Goal: Task Accomplishment & Management: Manage account settings

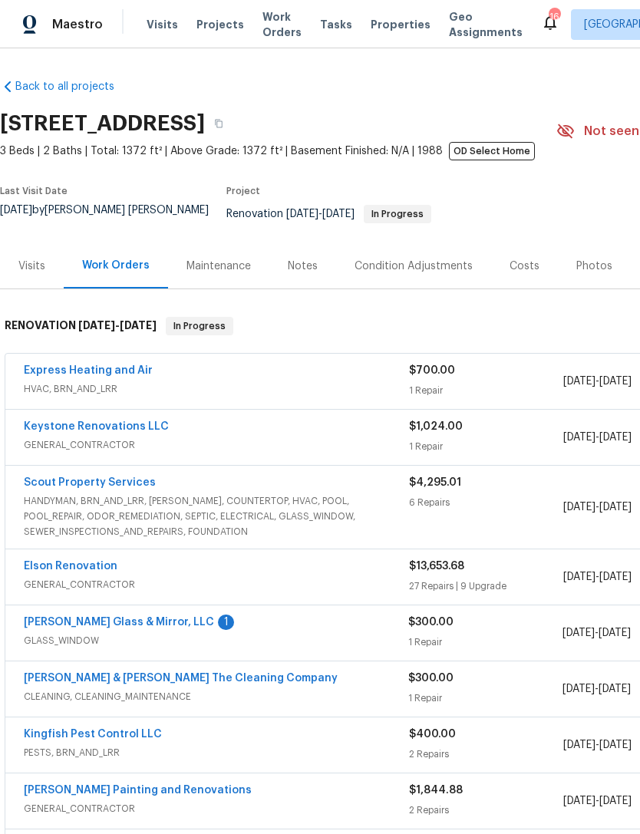
click at [36, 23] on img at bounding box center [30, 24] width 14 height 19
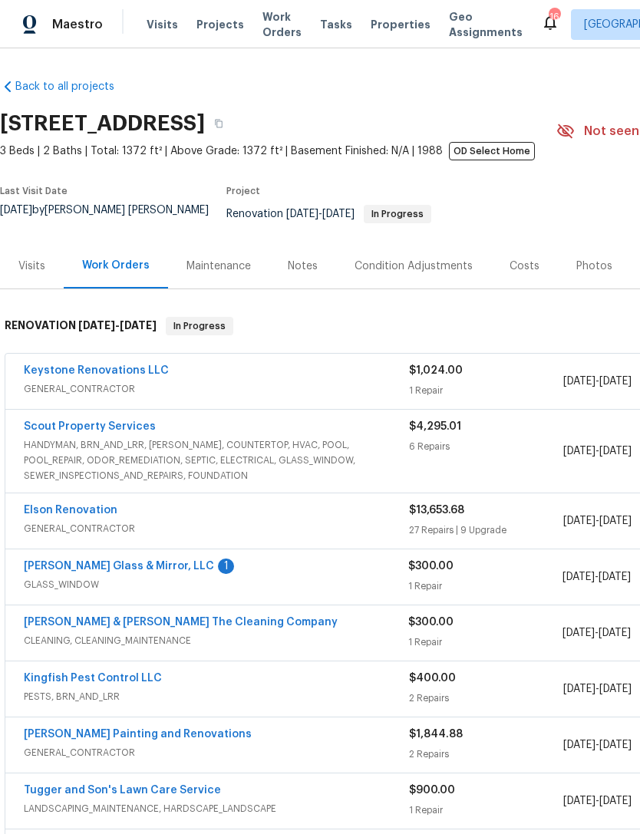
click at [241, 459] on span "HANDYMAN, BRN_AND_LRR, WELLS, COUNTERTOP, HVAC, POOL, POOL_REPAIR, ODOR_REMEDIA…" at bounding box center [216, 460] width 385 height 46
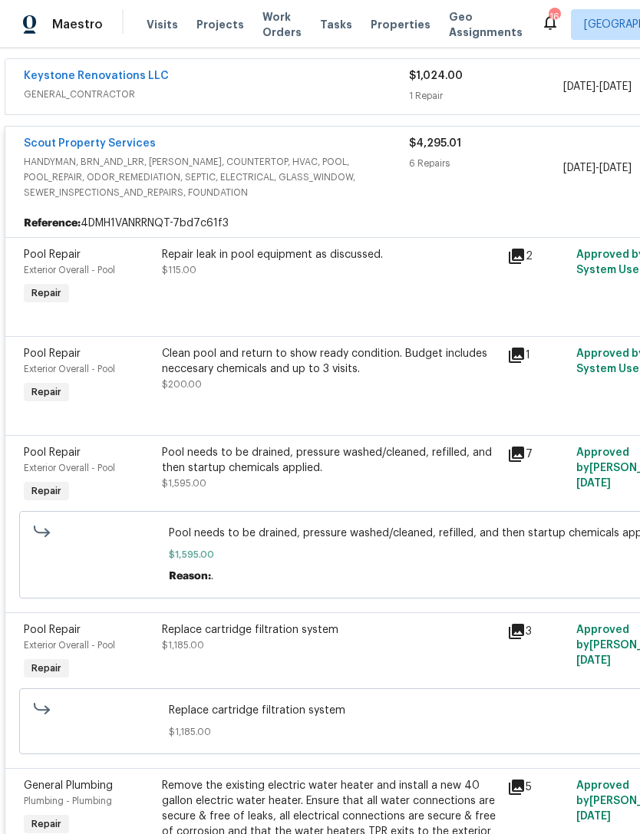
scroll to position [294, 0]
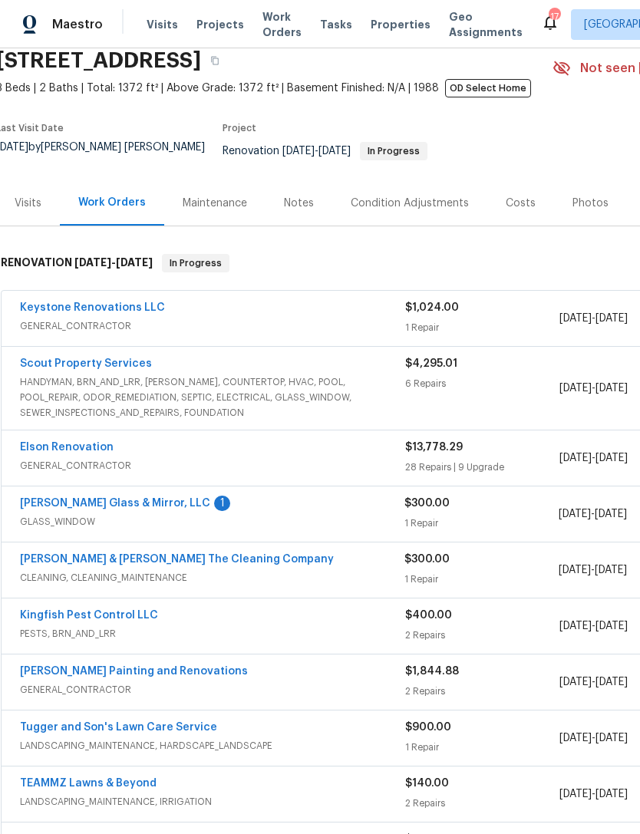
scroll to position [84, 4]
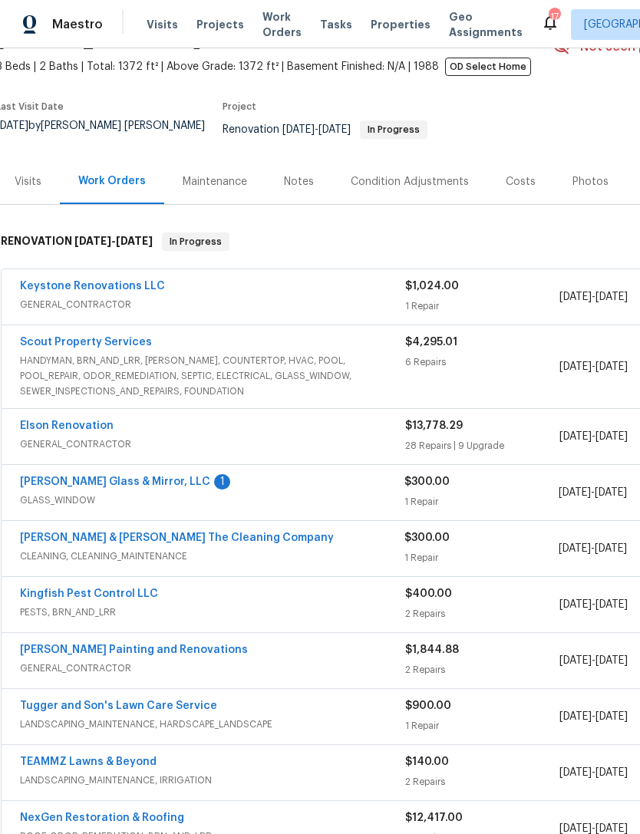
click at [50, 452] on span "GENERAL_CONTRACTOR" at bounding box center [212, 443] width 385 height 15
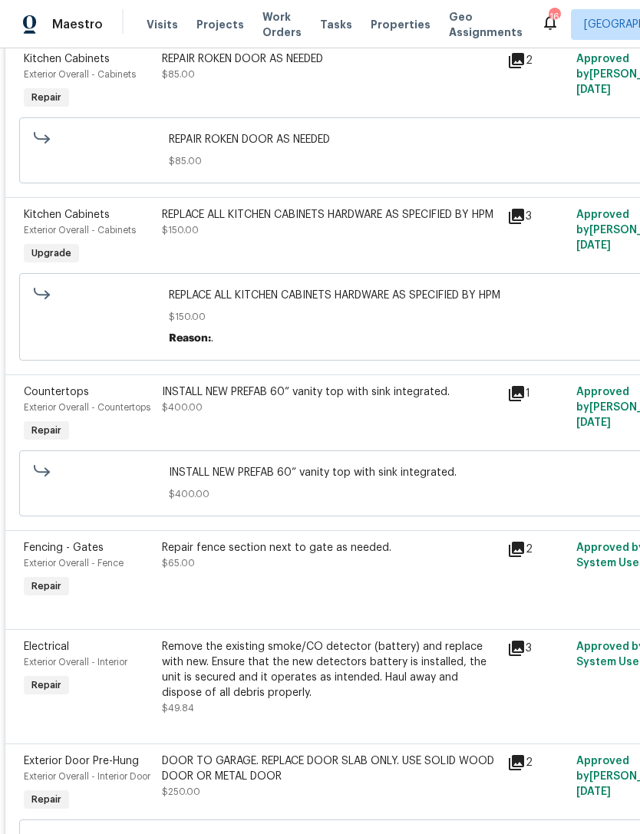
scroll to position [2476, 0]
click at [199, 403] on span "$400.00" at bounding box center [182, 406] width 41 height 9
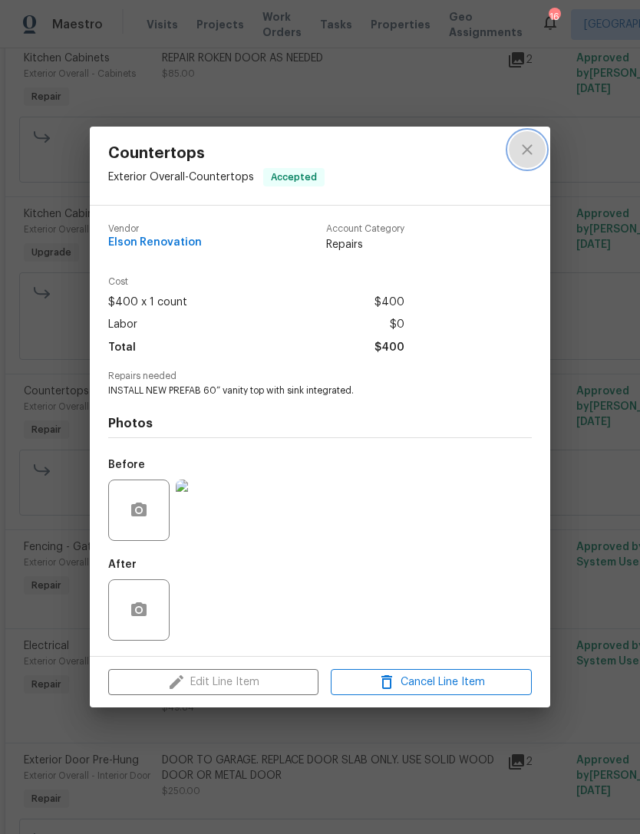
click at [526, 155] on icon "close" at bounding box center [527, 149] width 18 height 18
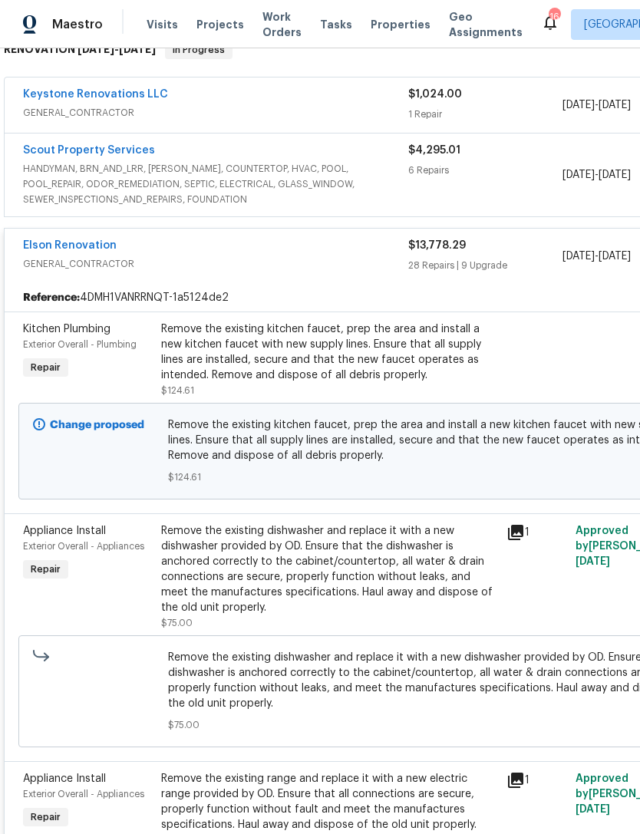
scroll to position [270, 0]
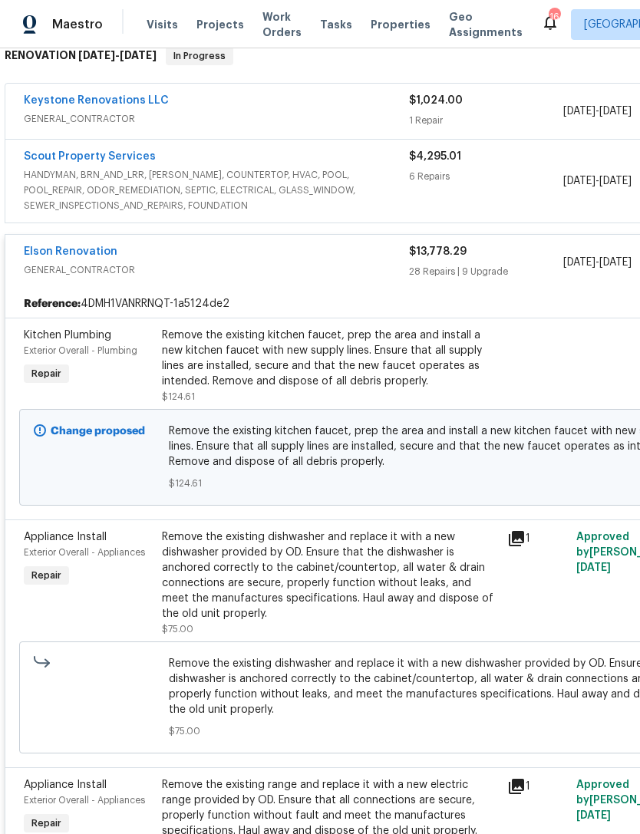
click at [72, 254] on link "Elson Renovation" at bounding box center [71, 251] width 94 height 11
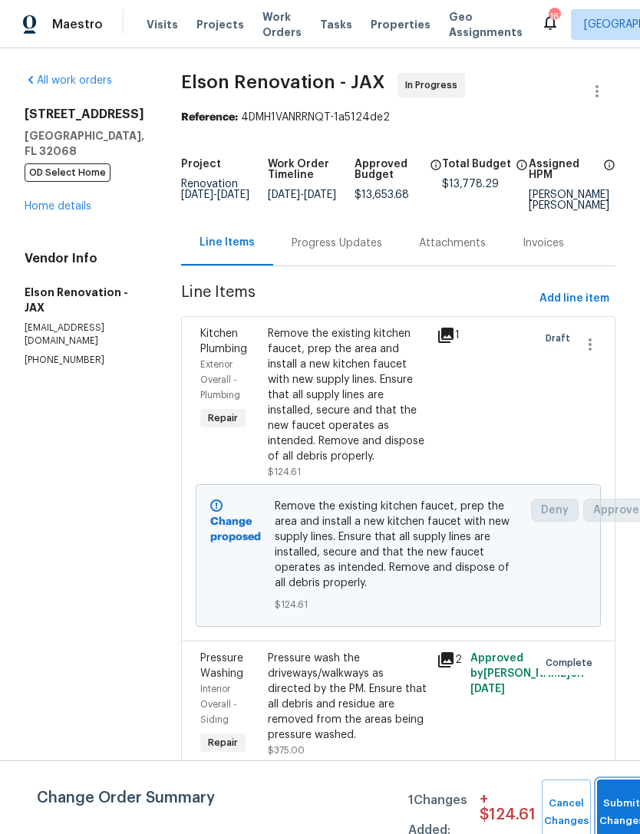
click at [627, 808] on button "Submit Changes" at bounding box center [621, 812] width 49 height 66
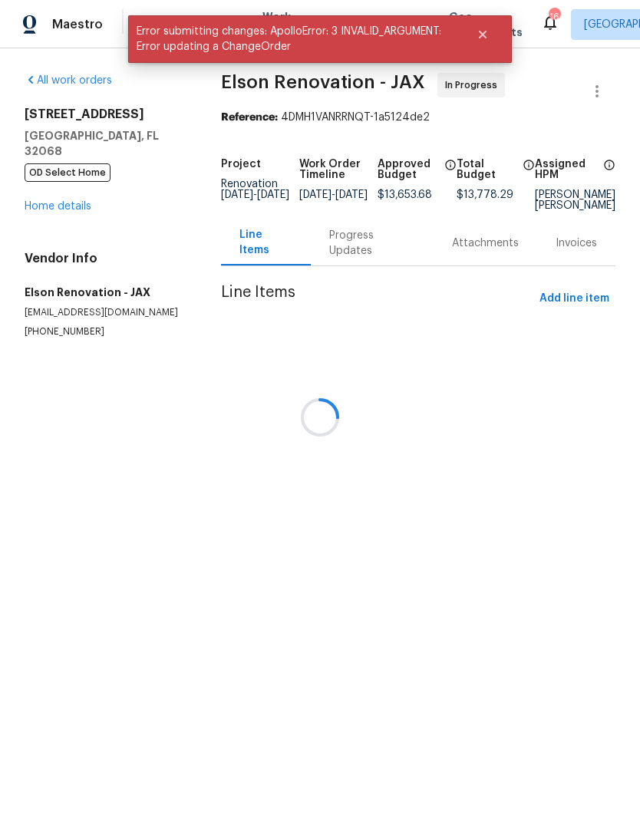
click at [58, 237] on div at bounding box center [320, 417] width 640 height 834
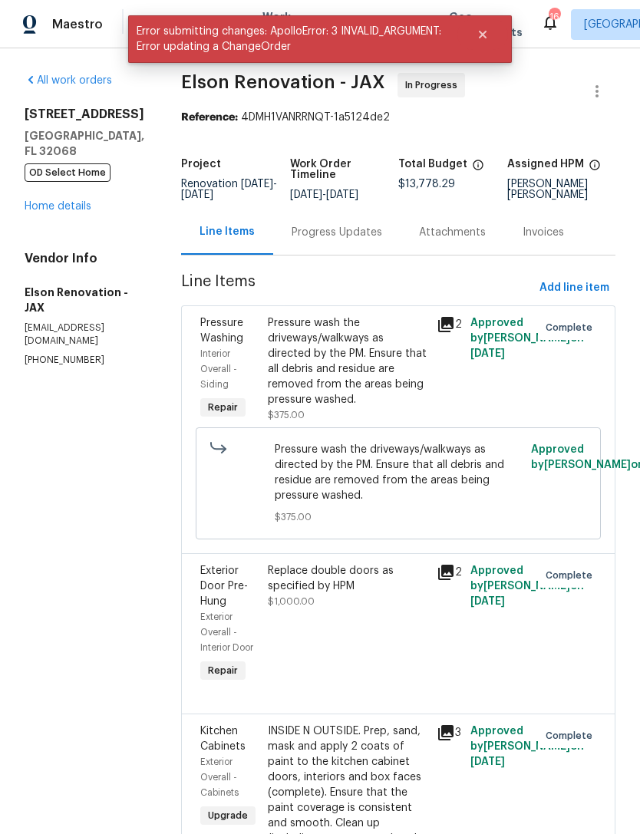
click at [58, 212] on link "Home details" at bounding box center [58, 206] width 67 height 11
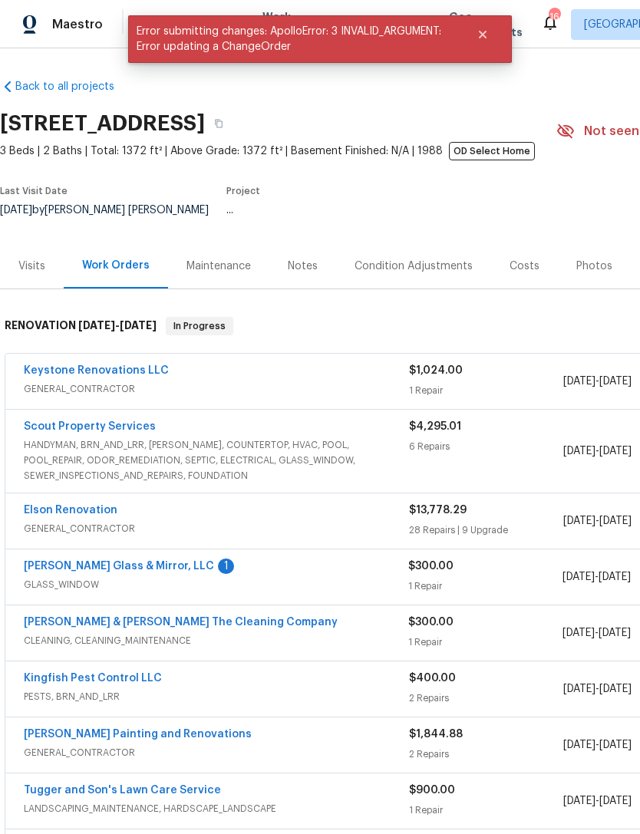
click at [69, 512] on link "Elson Renovation" at bounding box center [71, 510] width 94 height 11
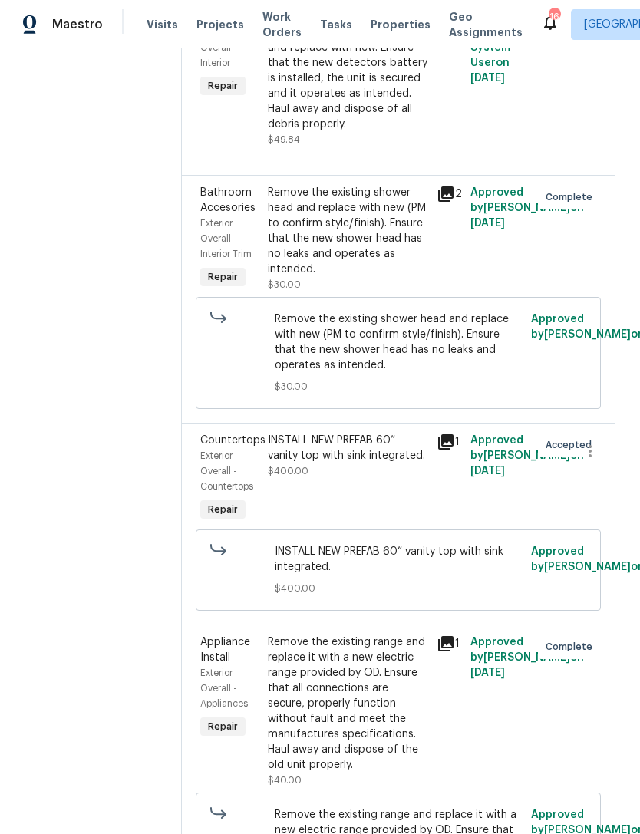
scroll to position [2762, 0]
click at [349, 471] on div "INSTALL NEW PREFAB 60” vanity top with sink integrated. $400.00" at bounding box center [348, 456] width 160 height 46
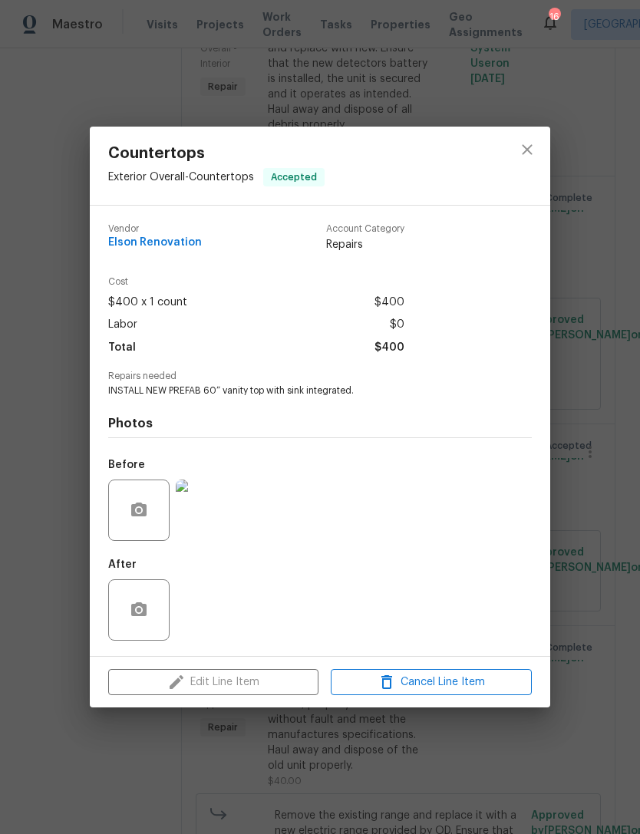
click at [261, 670] on div "Edit Line Item Cancel Line Item" at bounding box center [320, 681] width 460 height 51
click at [262, 681] on div "Edit Line Item Cancel Line Item" at bounding box center [320, 681] width 460 height 51
click at [262, 680] on div "Edit Line Item Cancel Line Item" at bounding box center [320, 681] width 460 height 51
click at [261, 693] on div "Edit Line Item Cancel Line Item" at bounding box center [320, 681] width 460 height 51
click at [521, 150] on icon "close" at bounding box center [527, 149] width 18 height 18
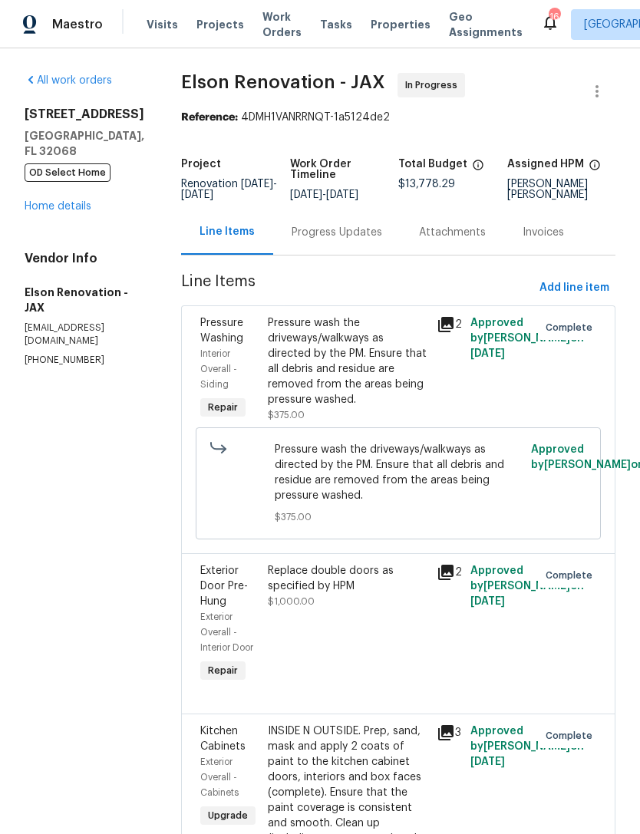
scroll to position [0, 0]
click at [86, 212] on link "Home details" at bounding box center [58, 206] width 67 height 11
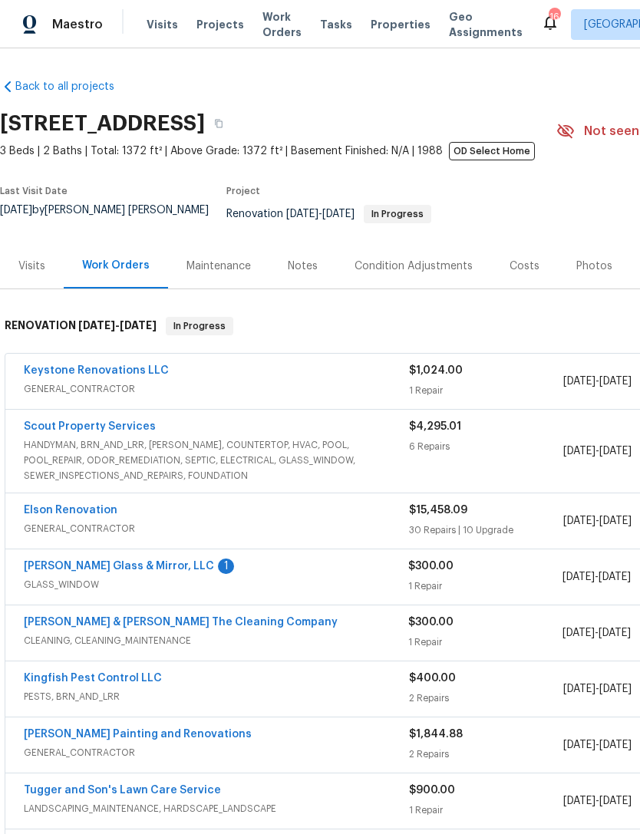
click at [79, 532] on span "GENERAL_CONTRACTOR" at bounding box center [216, 528] width 385 height 15
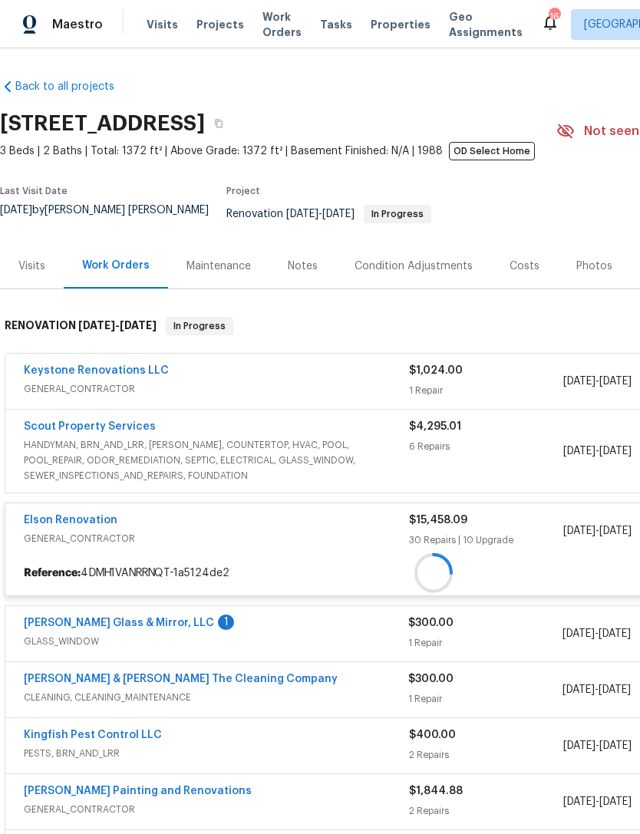
click at [80, 525] on link "Elson Renovation" at bounding box center [71, 520] width 94 height 11
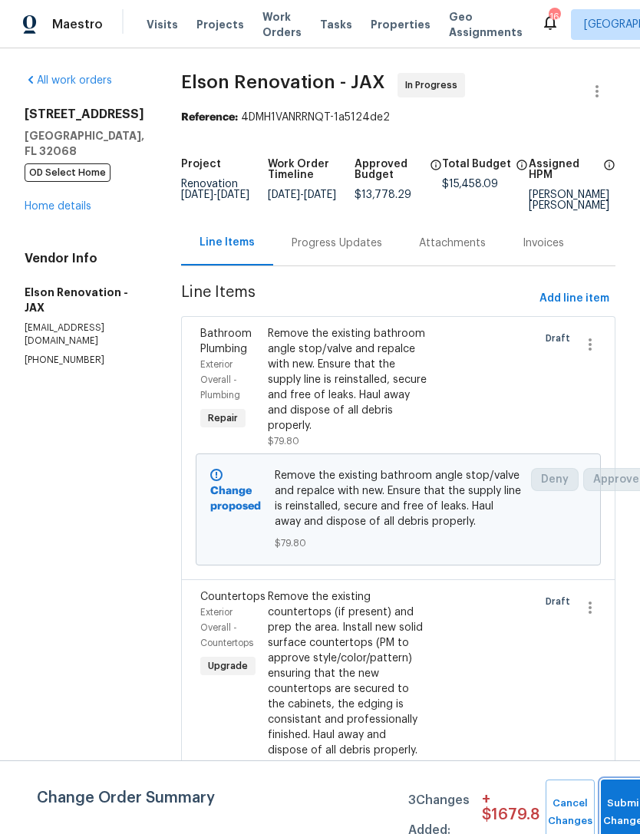
click at [623, 801] on button "Submit Changes" at bounding box center [624, 812] width 49 height 66
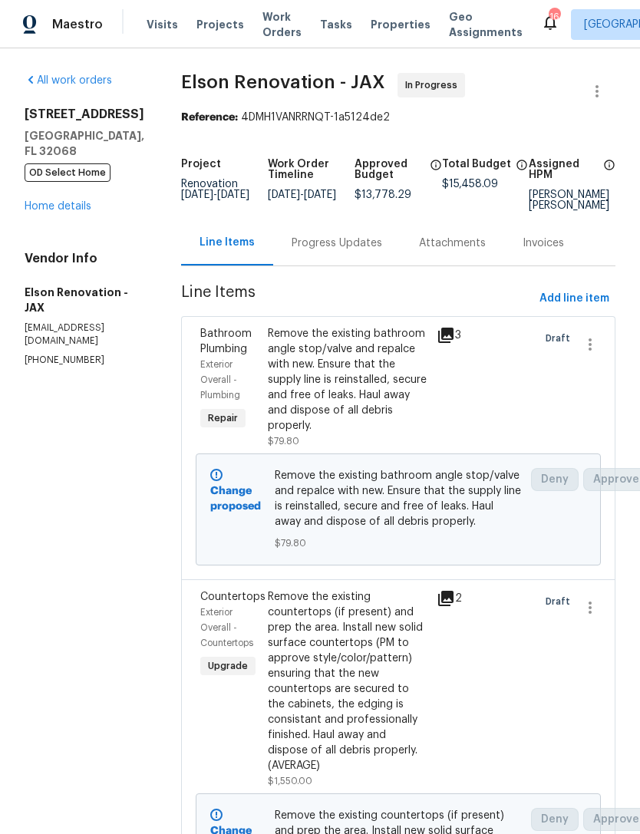
click at [81, 214] on div "[STREET_ADDRESS] OD Select Home Home details" at bounding box center [85, 160] width 120 height 107
click at [80, 212] on link "Home details" at bounding box center [58, 206] width 67 height 11
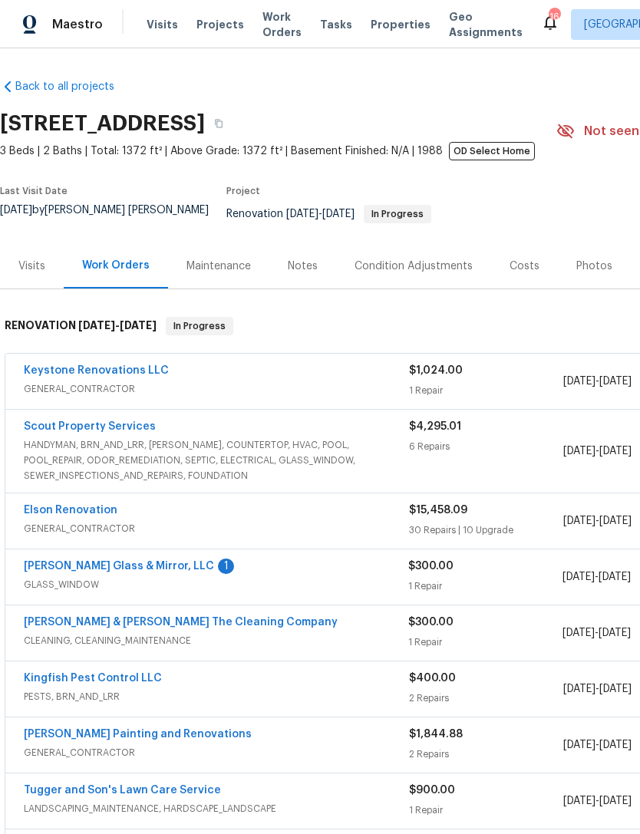
click at [512, 279] on div "Costs" at bounding box center [524, 265] width 67 height 45
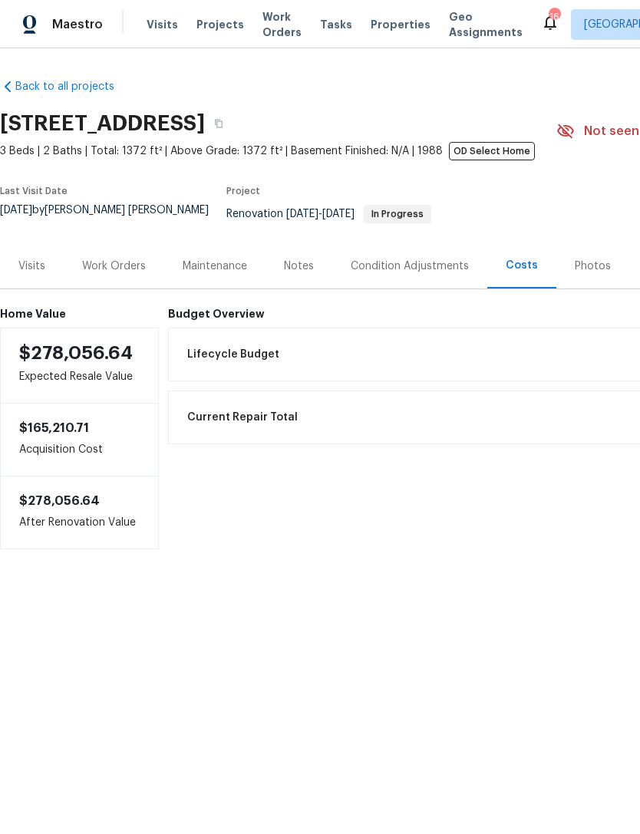
click at [117, 284] on div "Work Orders" at bounding box center [114, 265] width 100 height 45
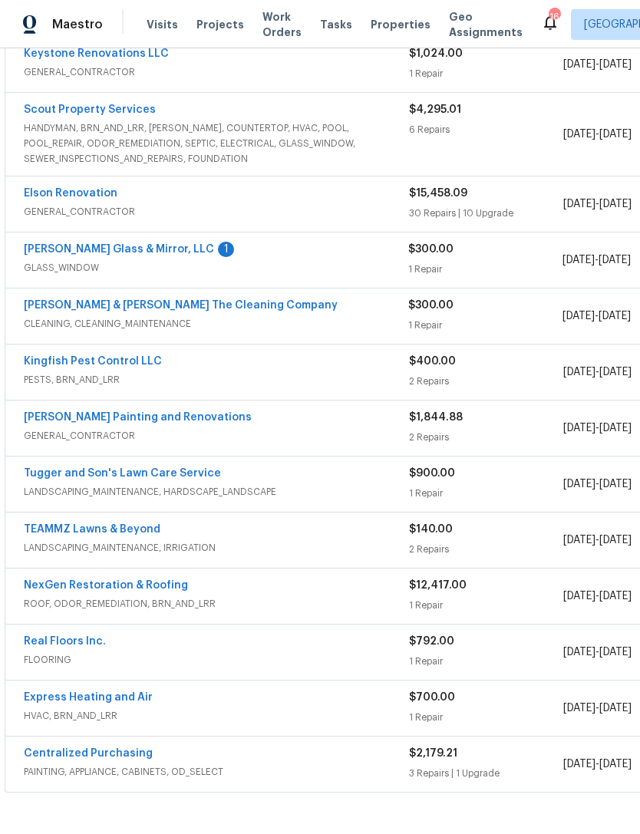
scroll to position [316, 0]
click at [201, 205] on div "Elson Renovation" at bounding box center [216, 195] width 385 height 18
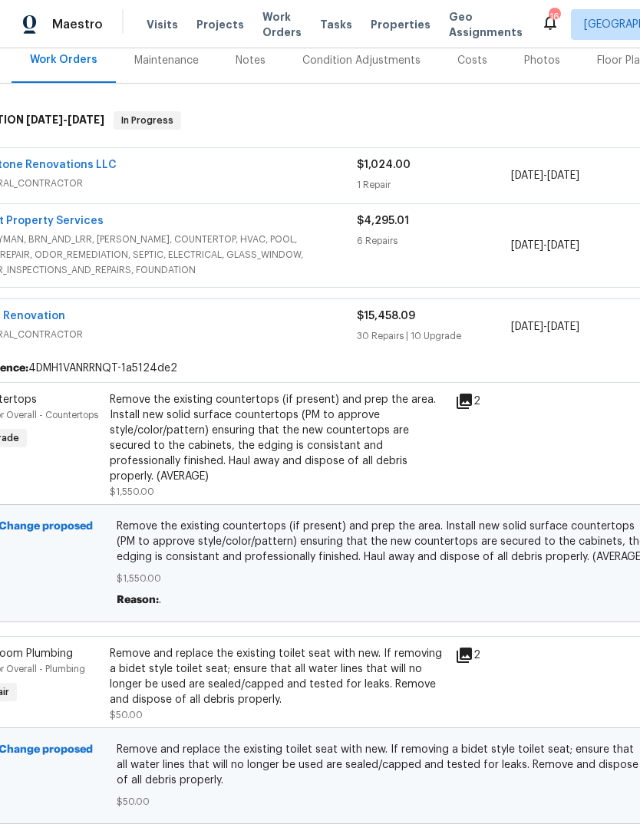
scroll to position [15, 63]
